Goal: Information Seeking & Learning: Check status

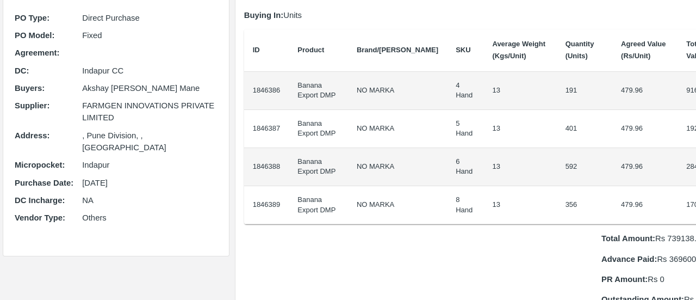
scroll to position [83, 0]
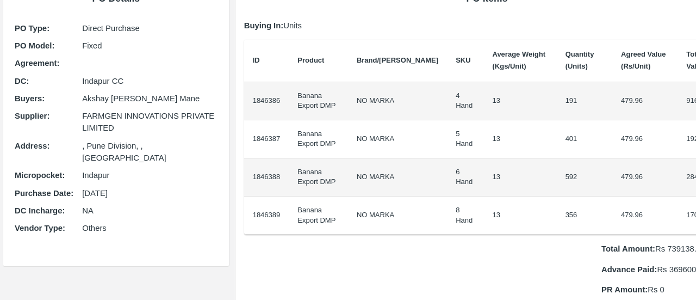
click at [326, 175] on td "Banana Export DMP" at bounding box center [318, 177] width 59 height 38
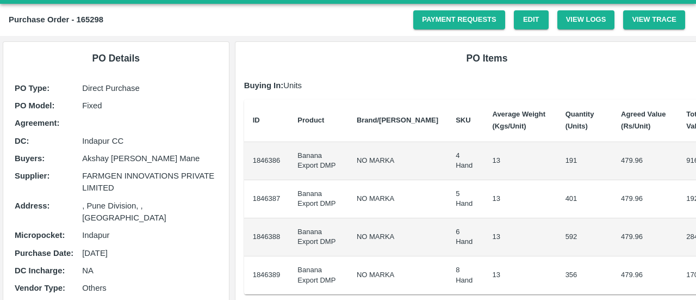
scroll to position [24, 0]
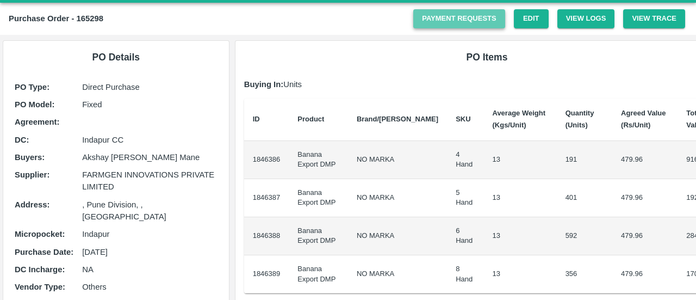
click at [468, 27] on link "Payment Requests" at bounding box center [459, 18] width 92 height 19
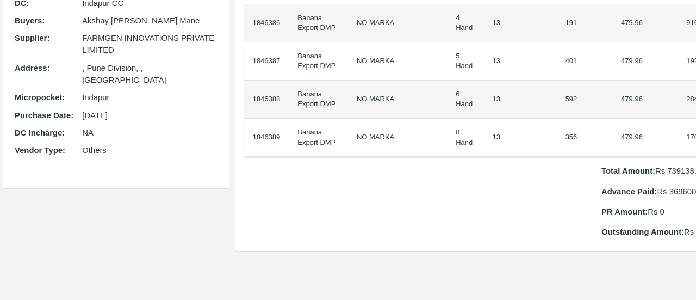
scroll to position [178, 0]
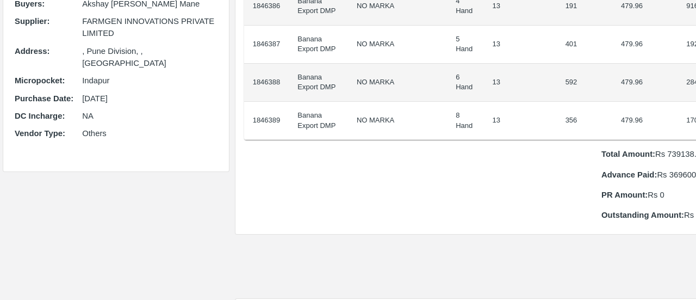
click at [623, 154] on p "Total Amount: Rs 739138.4" at bounding box center [665, 154] width 128 height 12
copy p "739138.4"
click at [623, 154] on p "Total Amount: Rs 739138.4" at bounding box center [665, 154] width 128 height 12
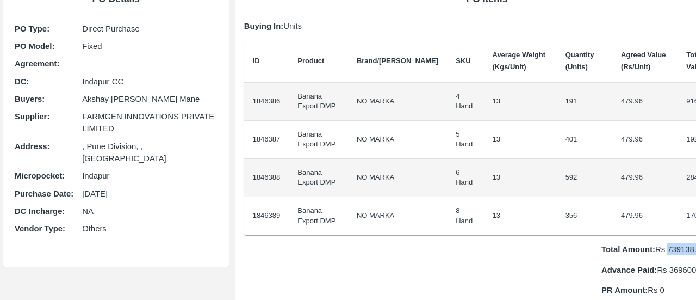
scroll to position [0, 0]
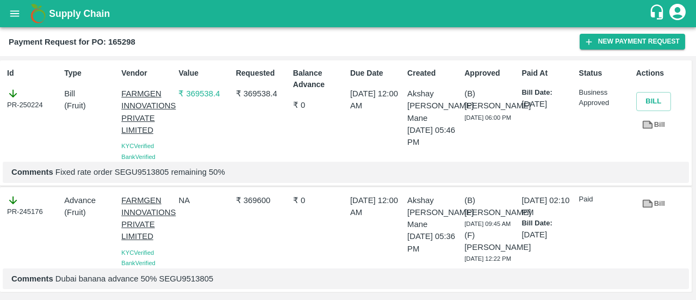
scroll to position [31, 0]
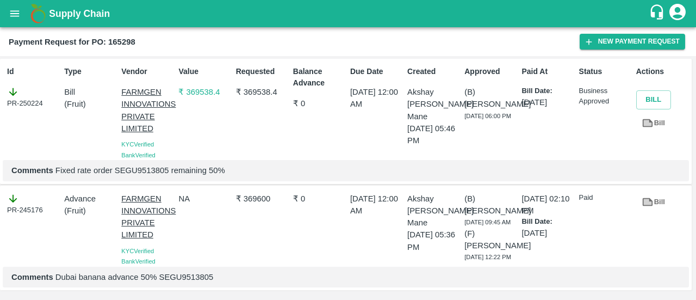
click at [178, 274] on p "Comments Dubai banana advance 50% SEGU9513805" at bounding box center [345, 277] width 669 height 12
copy p "SEGU9513805"
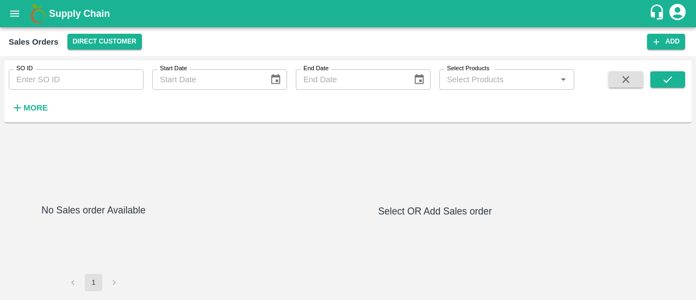
type input "597515"
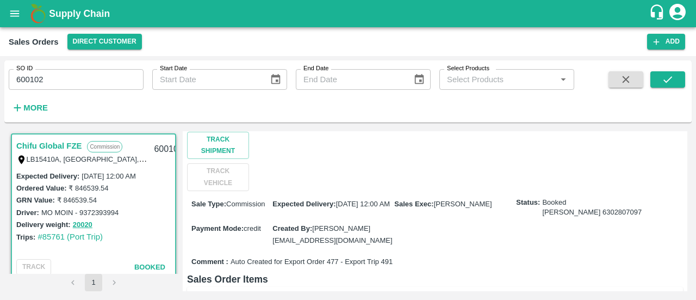
scroll to position [93, 0]
click at [67, 239] on link "#85761 (Port Trip)" at bounding box center [70, 236] width 65 height 9
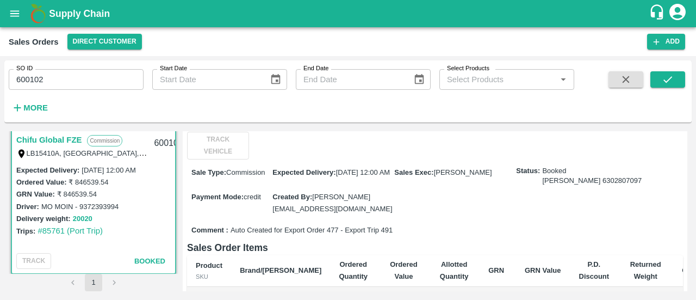
scroll to position [9, 0]
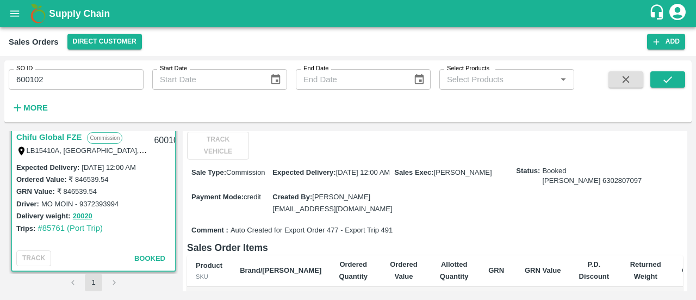
click at [382, 225] on span "Auto Created for Export Order 477 - Export Trip 491" at bounding box center [312, 230] width 162 height 10
copy span "491"
click at [10, 13] on icon "open drawer" at bounding box center [15, 14] width 12 height 12
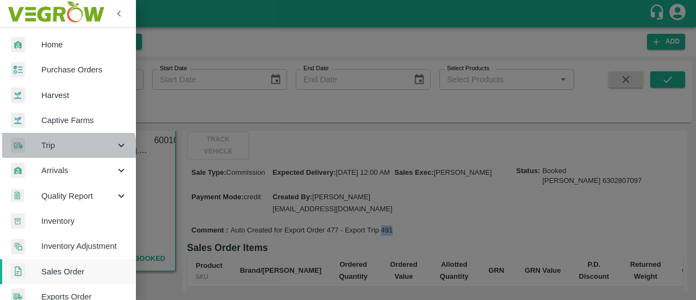
click at [60, 152] on div "Trip" at bounding box center [68, 145] width 136 height 25
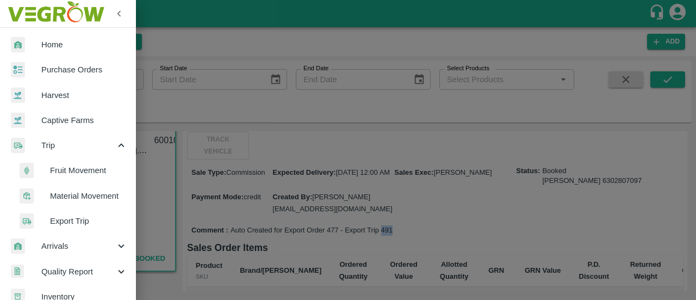
click at [69, 220] on span "Export Trip" at bounding box center [88, 221] width 77 height 12
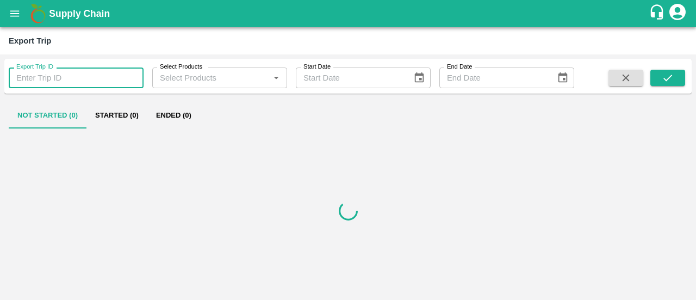
click at [44, 85] on input "Export Trip ID" at bounding box center [76, 77] width 135 height 21
paste input "491"
type input "491"
click at [673, 76] on icon "submit" at bounding box center [668, 78] width 12 height 12
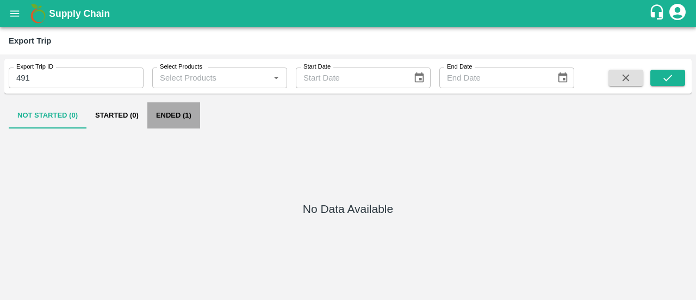
click at [185, 121] on button "Ended (1)" at bounding box center [173, 115] width 53 height 26
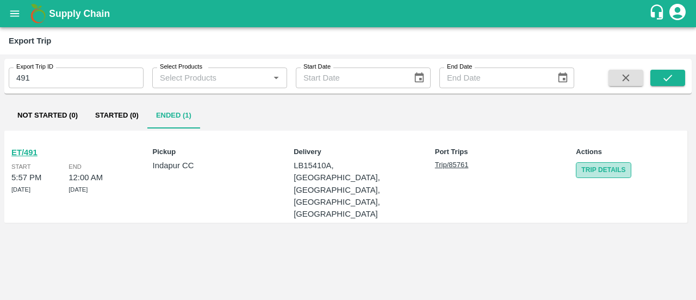
click at [588, 166] on link "Trip Details" at bounding box center [603, 170] width 55 height 16
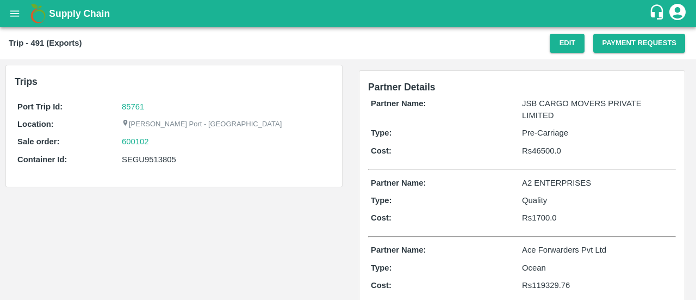
click at [544, 152] on p "Rs 46500.0" at bounding box center [597, 151] width 151 height 12
copy p "46500.0"
click at [539, 221] on p "Rs 1700.0" at bounding box center [597, 218] width 151 height 12
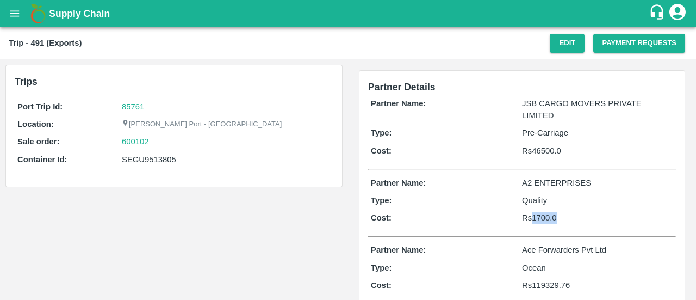
scroll to position [46, 0]
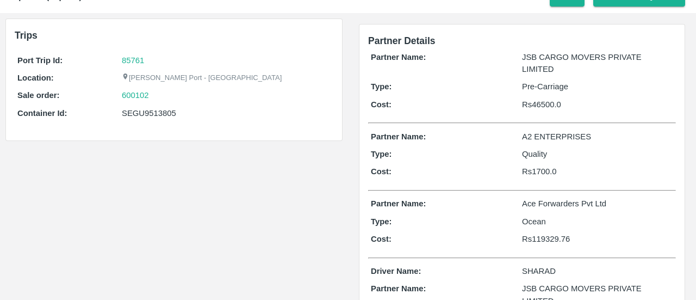
click at [547, 244] on div "Partner Name: Ace Forwarders Pvt Ltd Type: Ocean Cost: Rs 119329.76" at bounding box center [522, 224] width 308 height 58
copy p "119329.76"
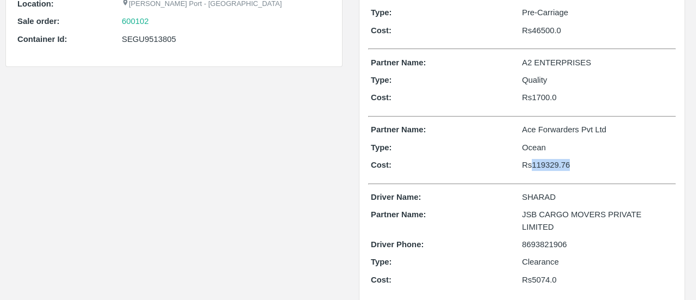
scroll to position [137, 0]
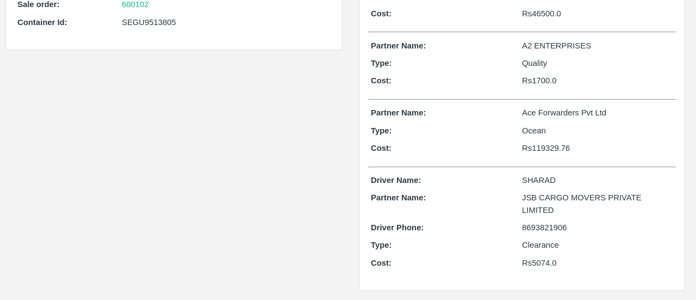
click at [547, 264] on p "Rs 5074.0" at bounding box center [597, 263] width 151 height 12
copy p "5074.0"
click at [547, 264] on p "Rs 5074.0" at bounding box center [597, 263] width 151 height 12
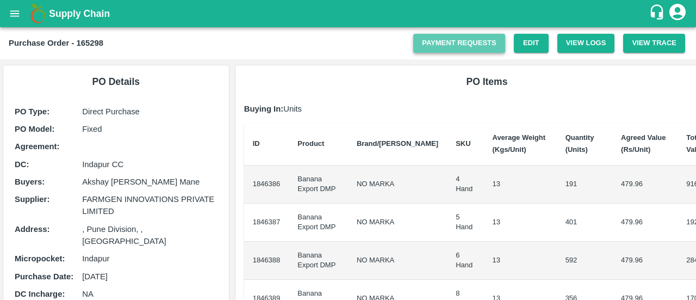
click at [469, 44] on link "Payment Requests" at bounding box center [459, 43] width 92 height 19
click at [104, 45] on div "Purchase Order - 165298" at bounding box center [211, 43] width 405 height 14
click at [90, 41] on b "Purchase Order - 165298" at bounding box center [56, 43] width 95 height 9
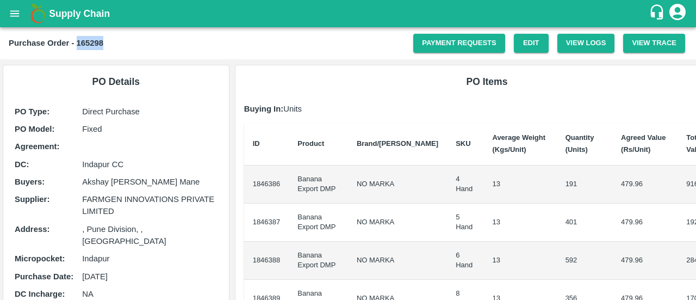
click at [90, 41] on b "Purchase Order - 165298" at bounding box center [56, 43] width 95 height 9
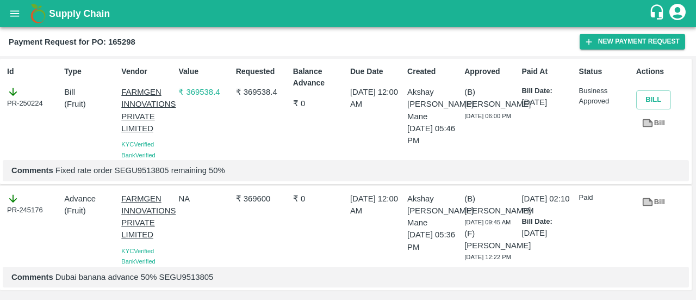
scroll to position [21, 0]
click at [158, 164] on p "Comments Fixed rate order SEGU9513805 remaining 50%" at bounding box center [345, 170] width 669 height 12
